Goal: Contribute content: Contribute content

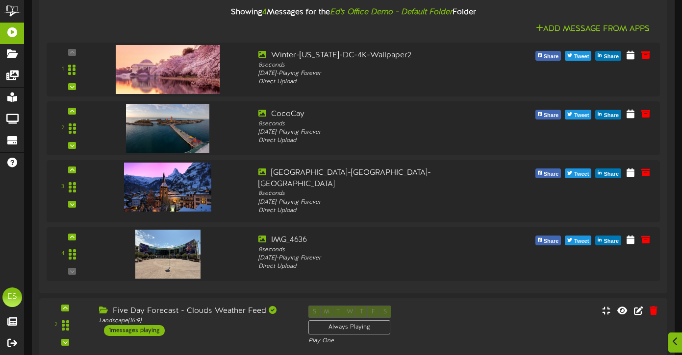
scroll to position [207, 0]
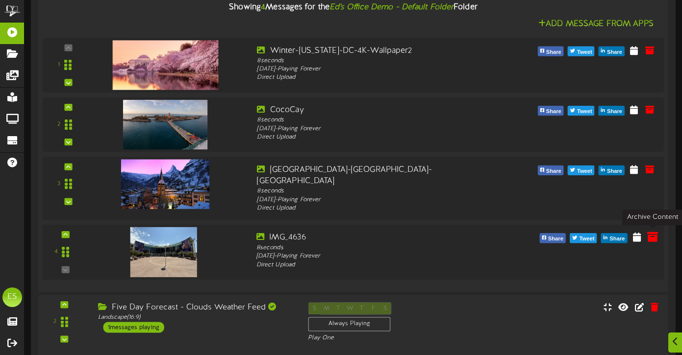
click at [654, 237] on icon at bounding box center [652, 236] width 11 height 11
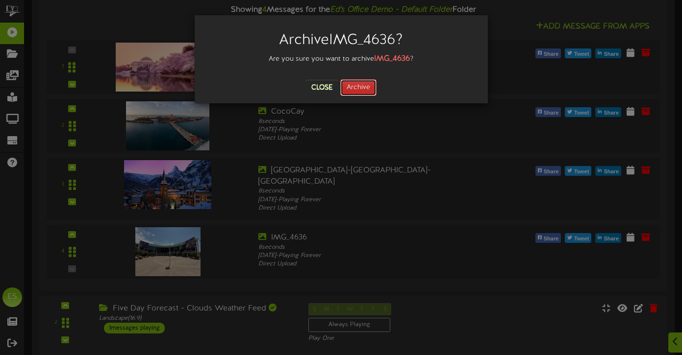
click at [365, 79] on button "Archive" at bounding box center [358, 87] width 36 height 17
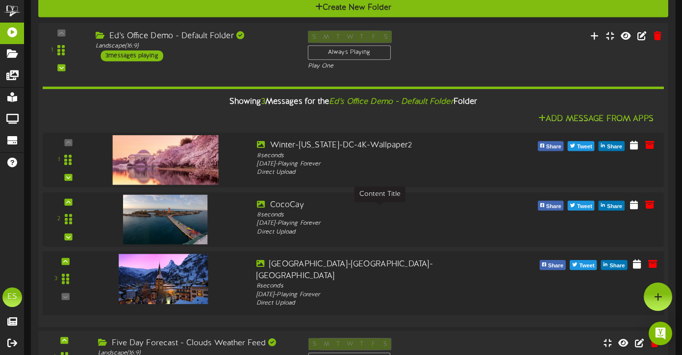
scroll to position [112, 0]
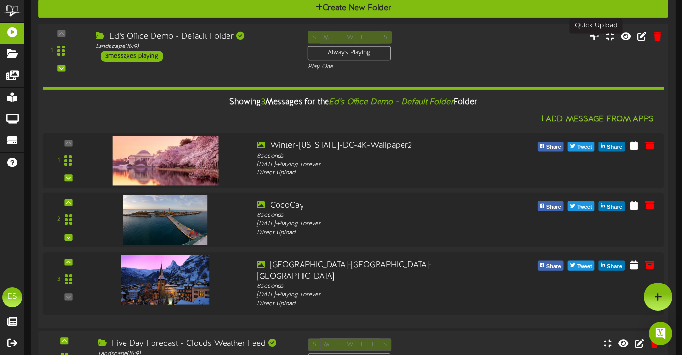
click at [597, 41] on icon at bounding box center [594, 35] width 10 height 11
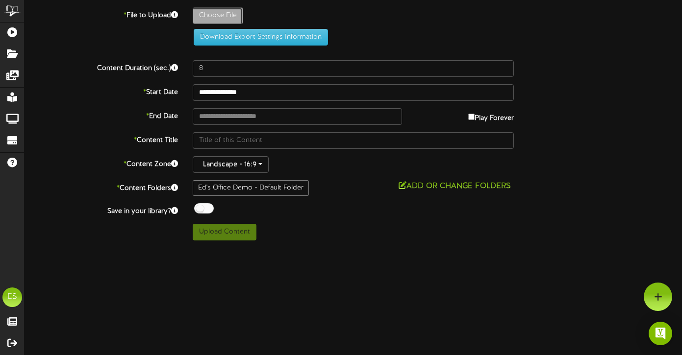
type input "**********"
type input "phoenix_suns_mockup1080p"
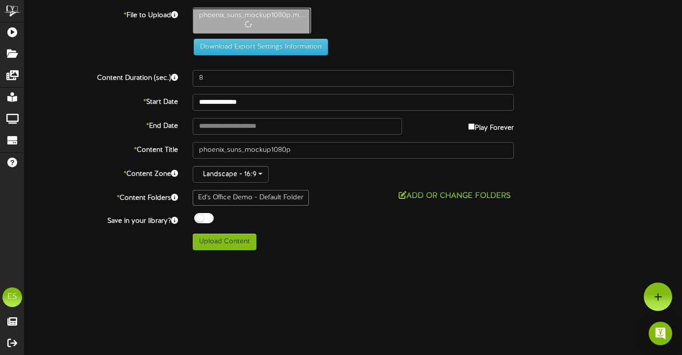
type input "42"
click at [226, 247] on button "Upload Content" at bounding box center [225, 242] width 64 height 17
type input "**********"
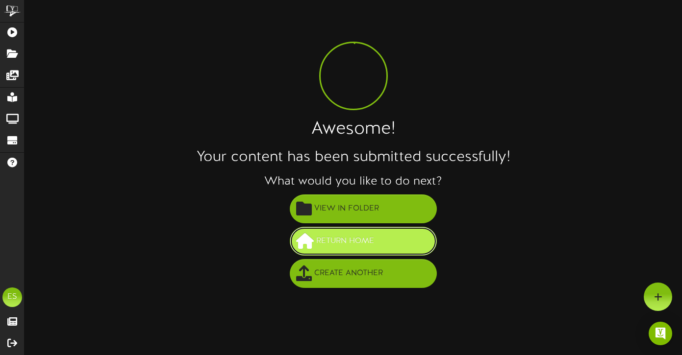
click at [307, 244] on span at bounding box center [305, 241] width 18 height 16
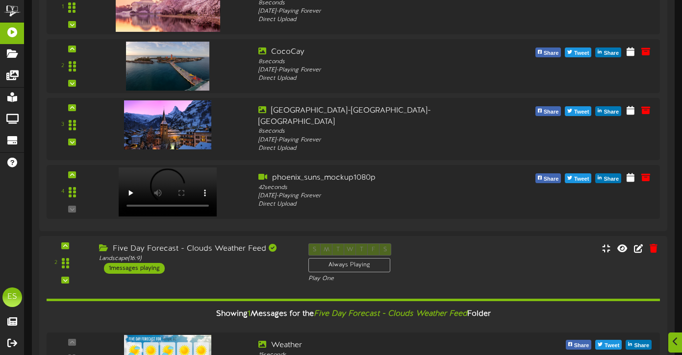
scroll to position [268, 0]
